Goal: Find specific page/section: Find specific page/section

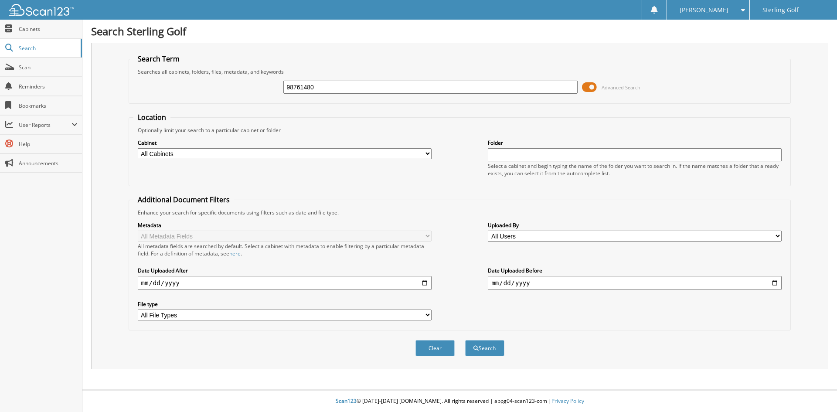
type input "98761480"
click at [465, 340] on button "Search" at bounding box center [484, 348] width 39 height 16
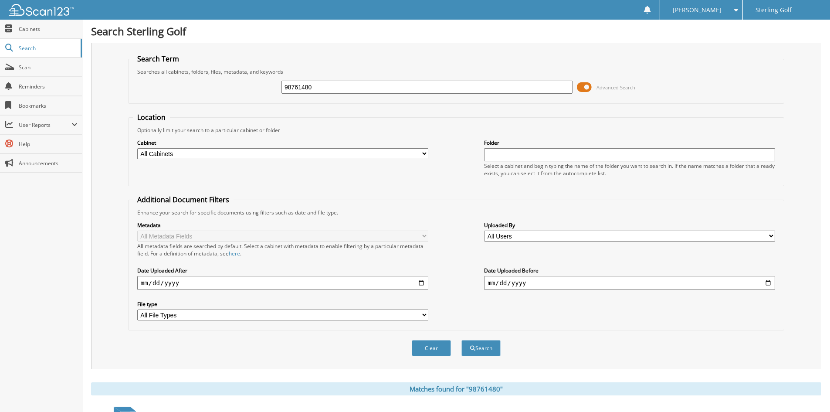
drag, startPoint x: 322, startPoint y: 81, endPoint x: 171, endPoint y: 84, distance: 150.8
click at [190, 79] on div "98761480 Advanced Search" at bounding box center [456, 87] width 647 height 24
type input "19142265"
click at [462, 340] on button "Search" at bounding box center [481, 348] width 39 height 16
drag, startPoint x: 322, startPoint y: 88, endPoint x: 136, endPoint y: 84, distance: 185.7
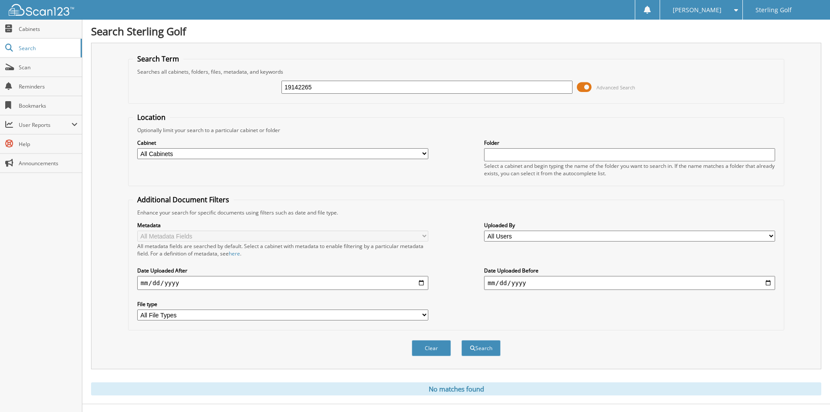
click at [136, 84] on div "19142265 Advanced Search" at bounding box center [456, 87] width 647 height 24
click at [50, 27] on span "Cabinets" at bounding box center [48, 28] width 59 height 7
